Goal: Information Seeking & Learning: Learn about a topic

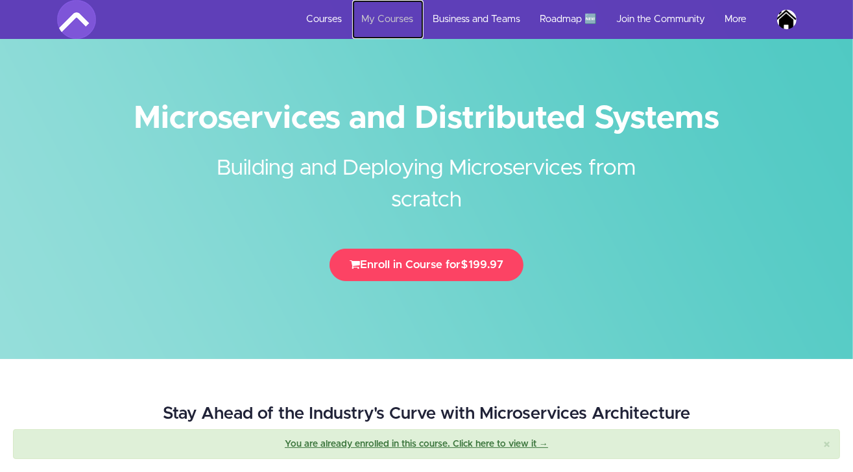
click at [388, 25] on link "My Courses" at bounding box center [387, 19] width 71 height 39
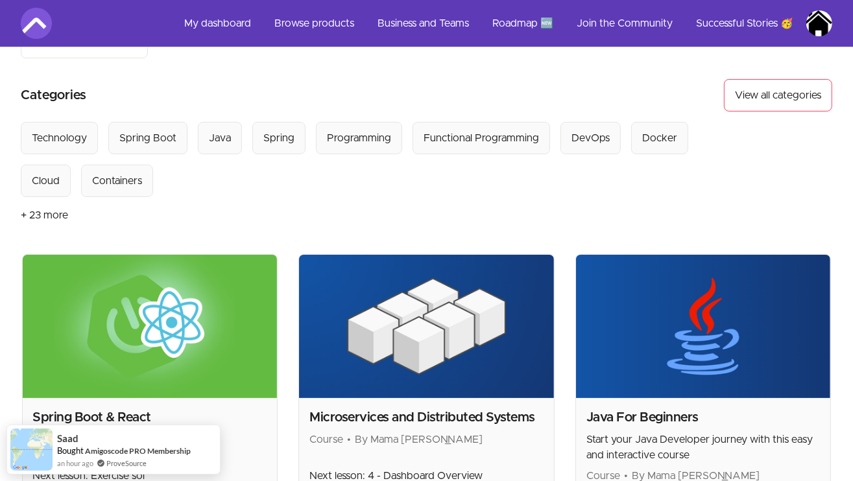
scroll to position [184, 0]
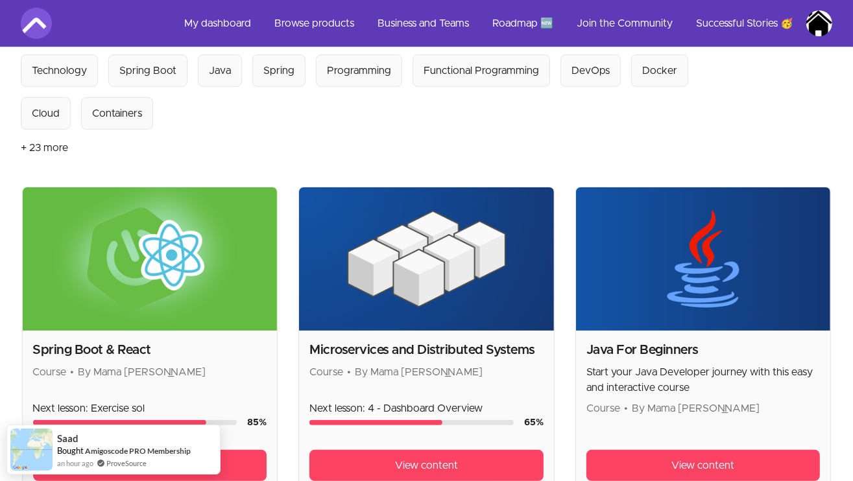
click at [846, 284] on section "Browse products Product filters: collections_bookmark My library close Sort by:…" at bounding box center [426, 183] width 853 height 639
click at [449, 220] on img at bounding box center [426, 258] width 255 height 143
click at [440, 341] on h2 "Microservices and Distributed Systems" at bounding box center [426, 350] width 234 height 18
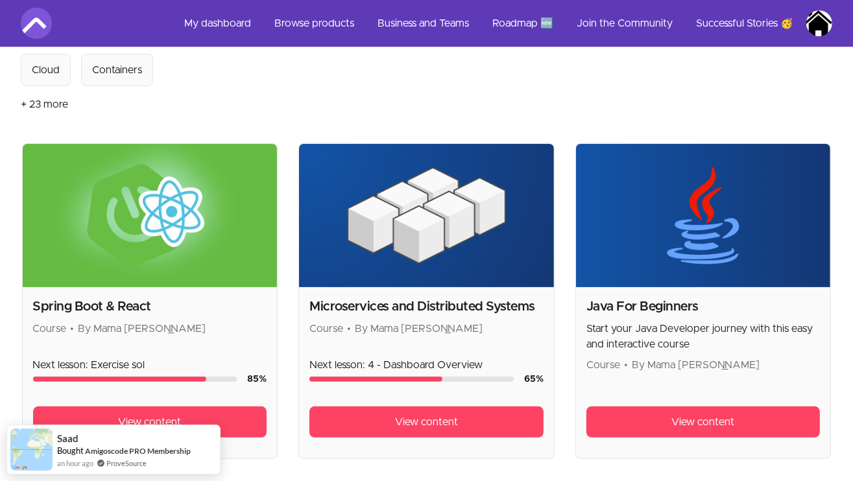
scroll to position [301, 0]
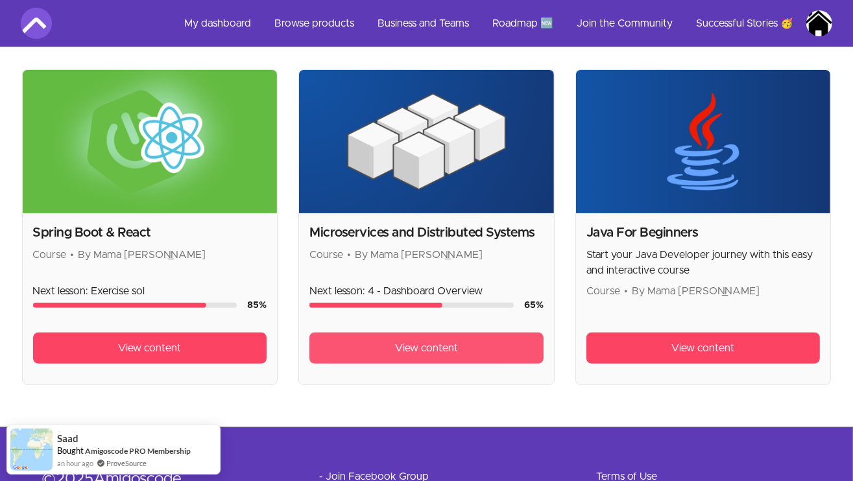
click at [455, 341] on span "View content" at bounding box center [426, 349] width 63 height 16
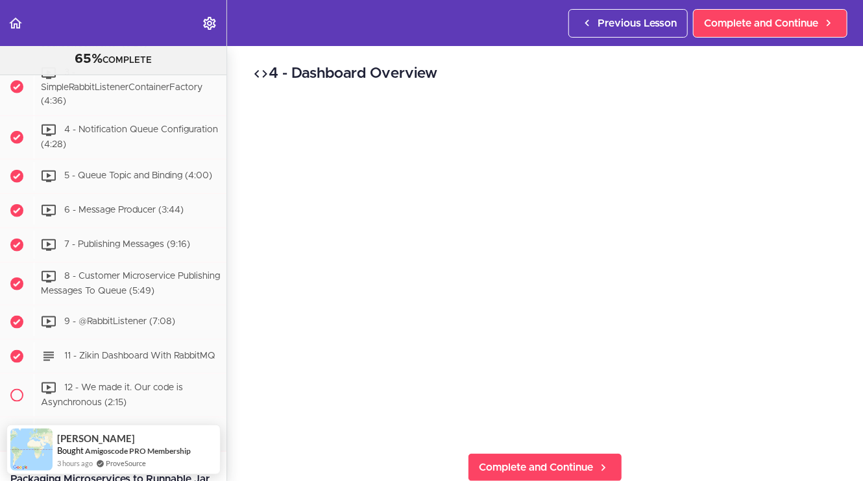
scroll to position [2753, 0]
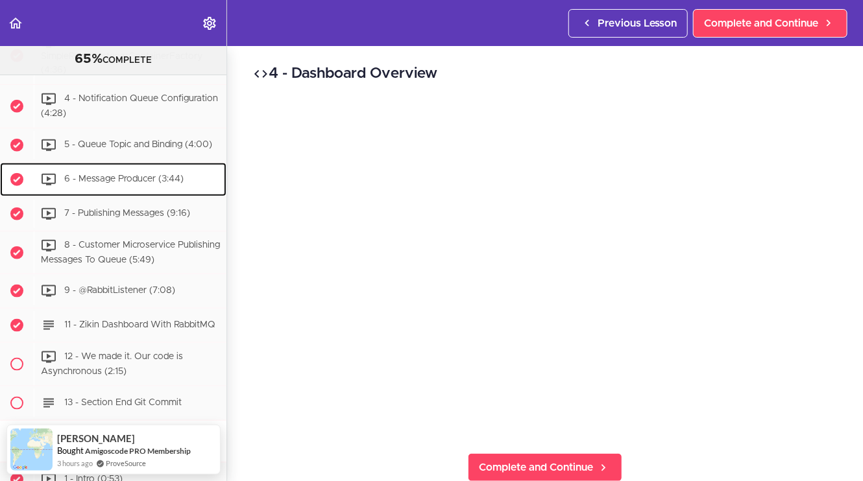
click at [163, 194] on div "6 - Message Producer (3:44)" at bounding box center [130, 179] width 193 height 29
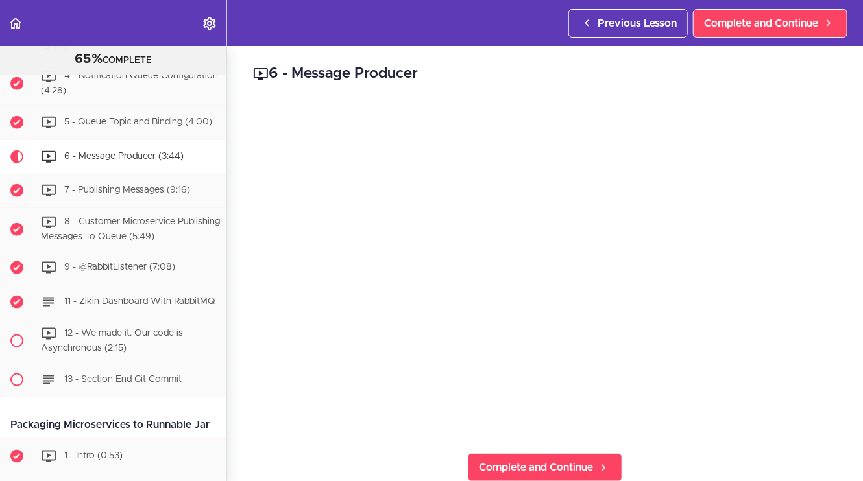
scroll to position [2755, 0]
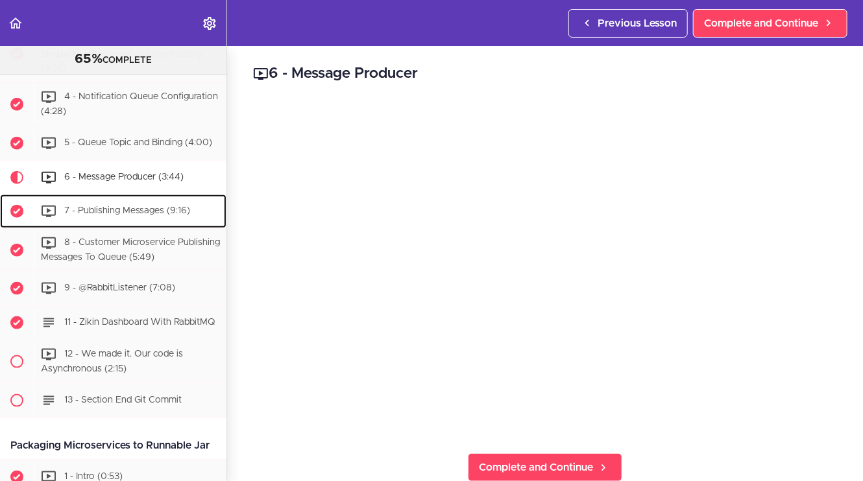
click at [163, 215] on span "7 - Publishing Messages (9:16)" at bounding box center [127, 210] width 126 height 9
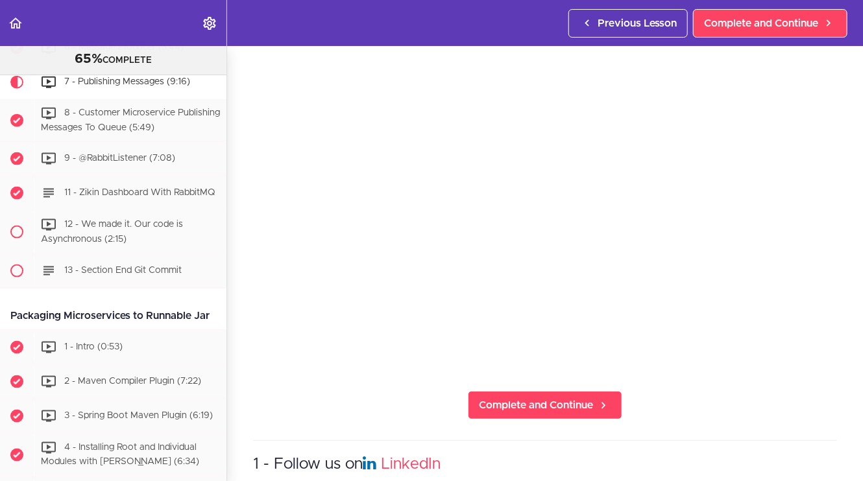
scroll to position [64, 0]
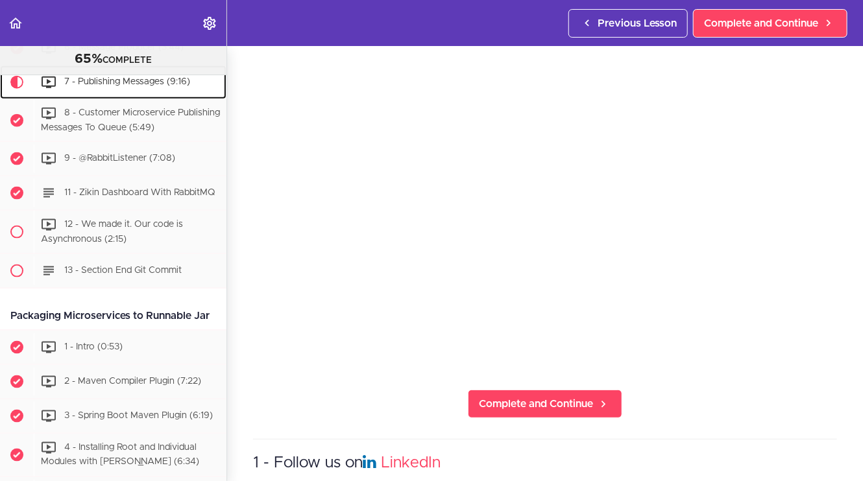
click at [158, 86] on span "7 - Publishing Messages (9:16)" at bounding box center [127, 81] width 126 height 9
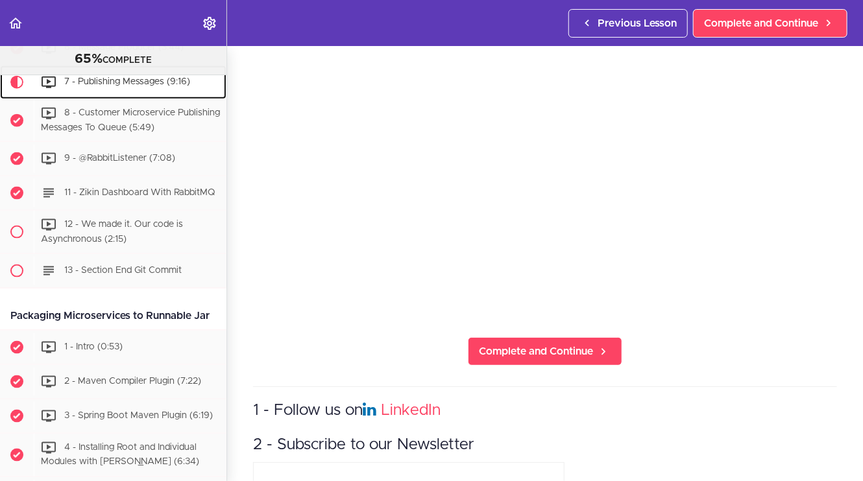
scroll to position [75, 0]
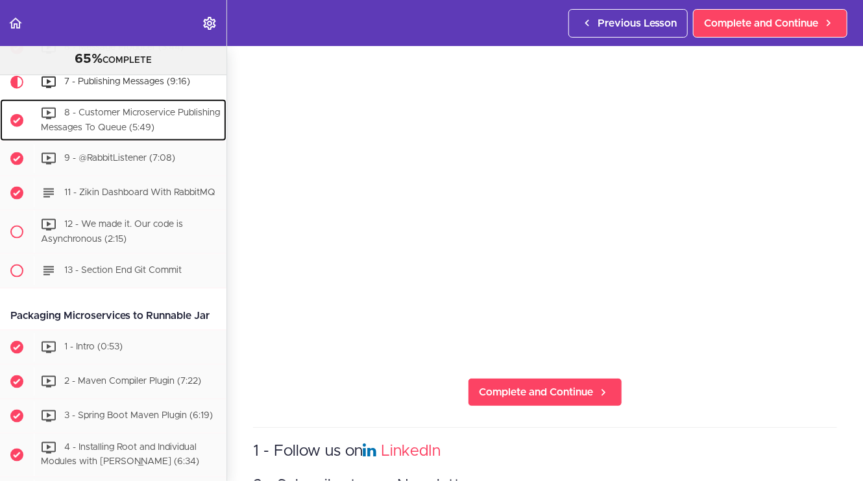
click at [131, 142] on div "8 - Customer Microservice Publishing Messages To Queue (5:49)" at bounding box center [130, 120] width 193 height 43
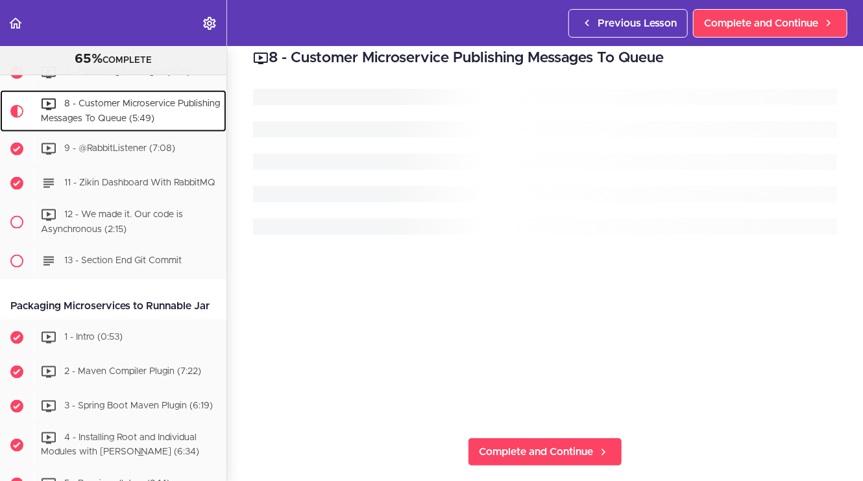
scroll to position [2919, 0]
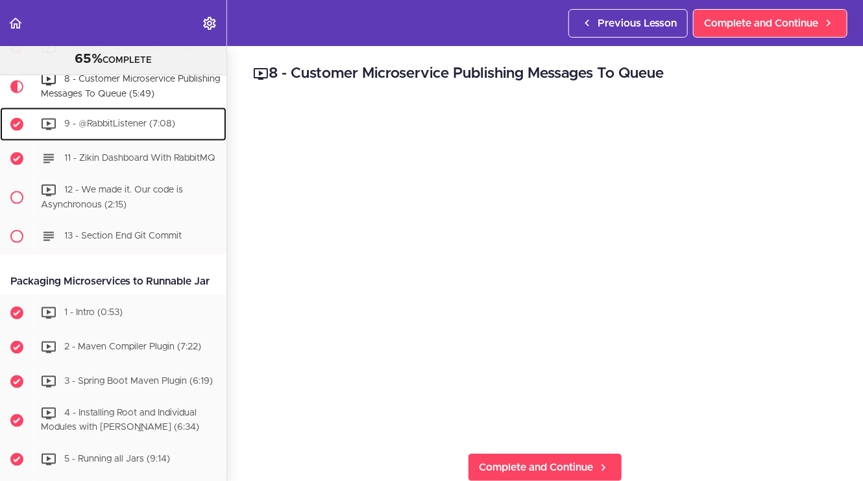
click at [130, 129] on span "9 - @RabbitListener (7:08)" at bounding box center [119, 124] width 111 height 9
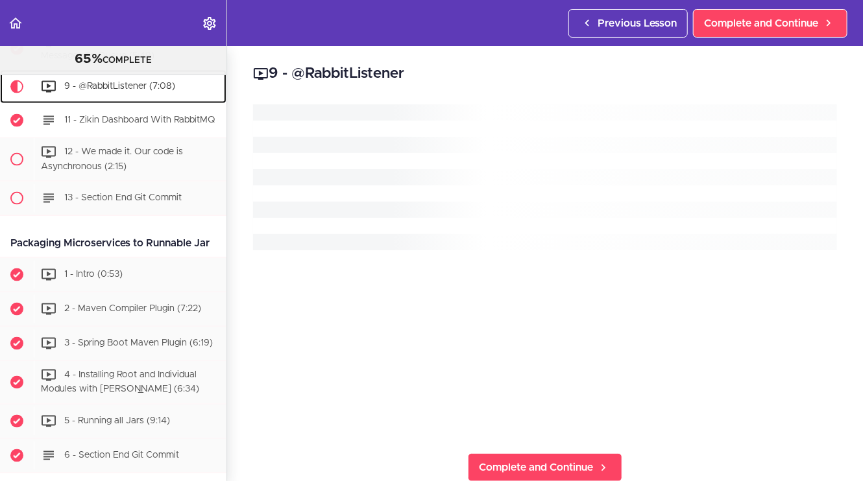
scroll to position [2962, 0]
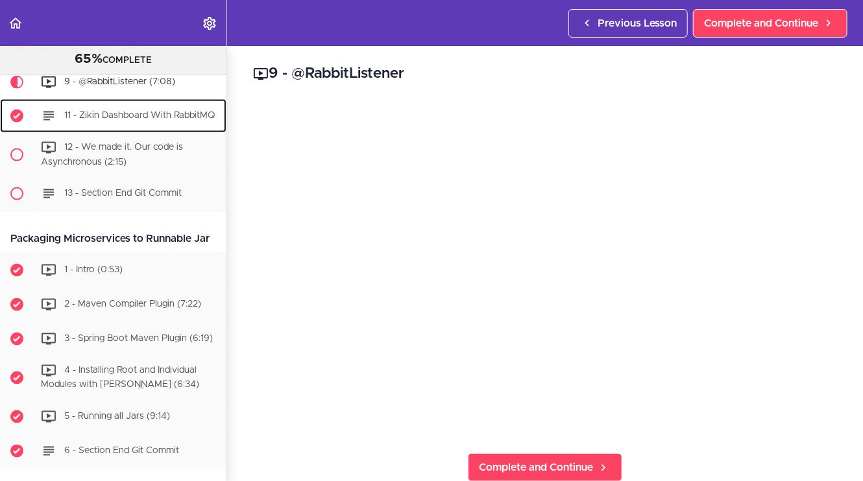
drag, startPoint x: 101, startPoint y: 147, endPoint x: 82, endPoint y: 143, distance: 18.7
click at [82, 121] on span "11 - Zikin Dashboard With RabbitMQ" at bounding box center [139, 116] width 151 height 9
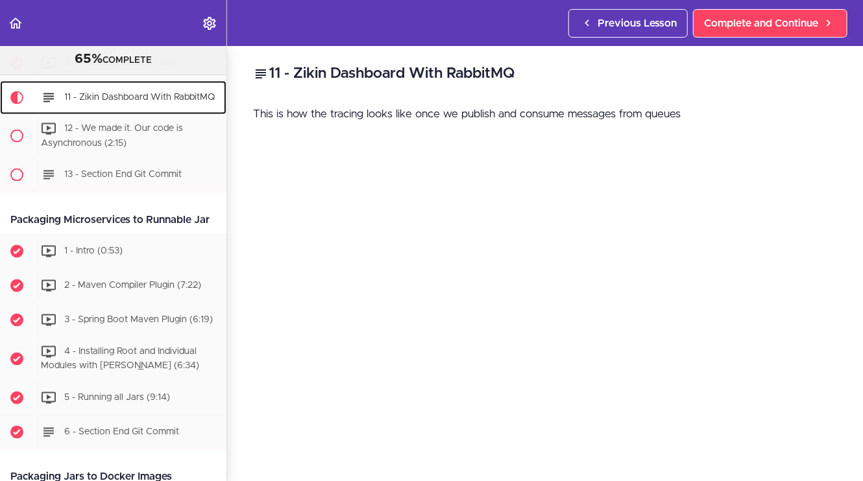
scroll to position [2997, 0]
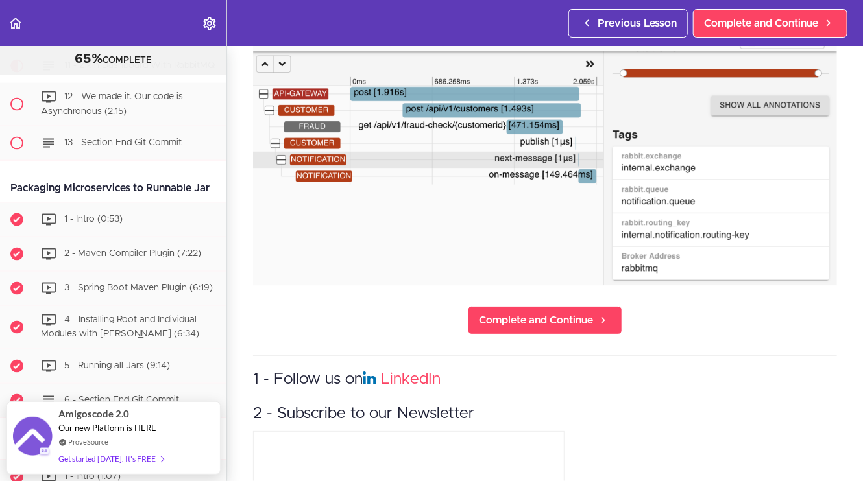
scroll to position [179, 0]
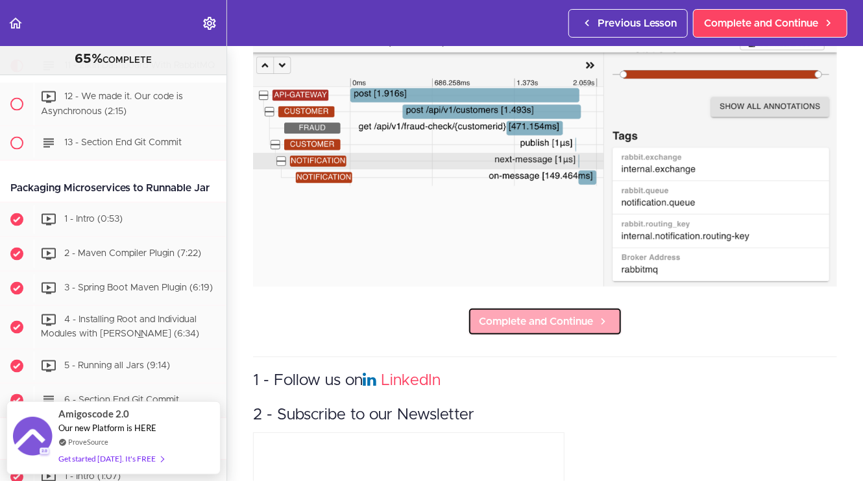
click at [541, 318] on span "Complete and Continue" at bounding box center [536, 322] width 114 height 16
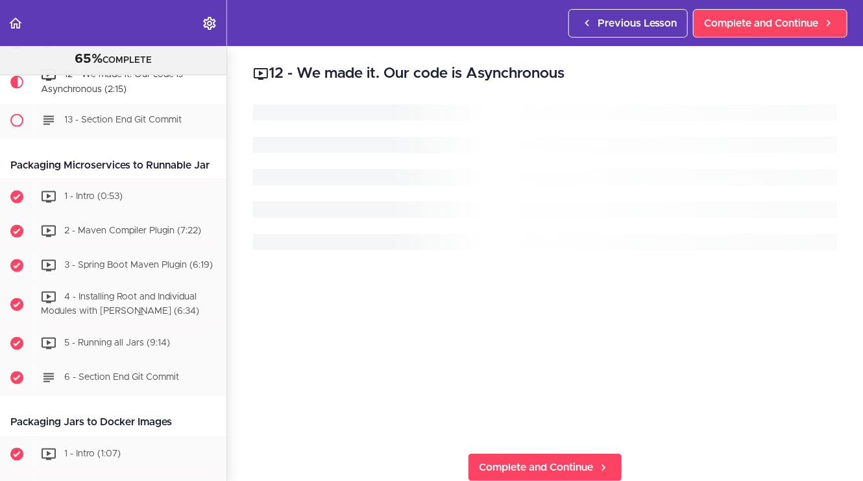
scroll to position [3039, 0]
